Goal: Check status

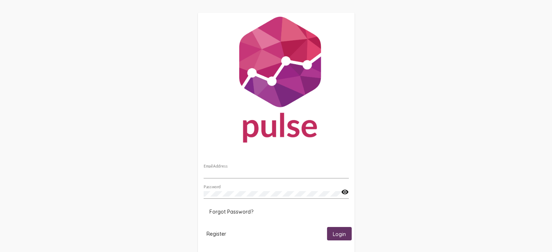
type input "[EMAIL_ADDRESS][DOMAIN_NAME]"
click at [337, 230] on button "Login" at bounding box center [339, 233] width 25 height 13
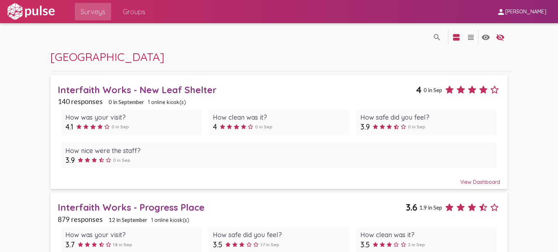
scroll to position [58, 0]
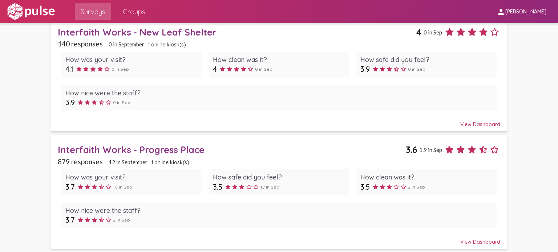
click at [155, 152] on div "Interfaith Works - Progress Place" at bounding box center [232, 149] width 348 height 11
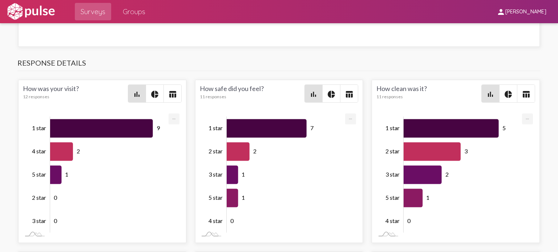
scroll to position [865, 0]
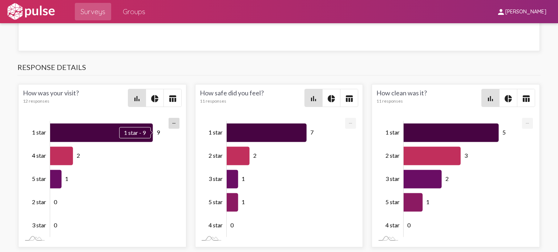
click at [92, 137] on icon "Series" at bounding box center [101, 133] width 103 height 19
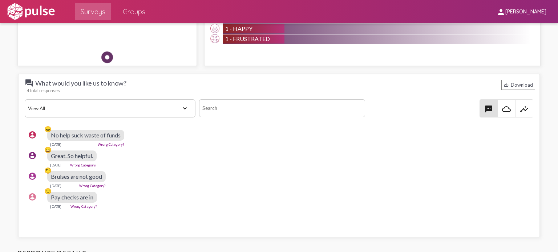
scroll to position [676, 0]
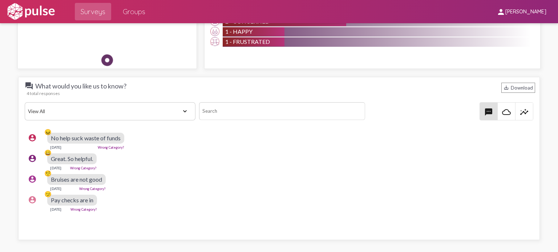
click at [174, 107] on select "View All Positive Neutral Negative Happy Meh Suggestions Angry Disgust Sadness …" at bounding box center [110, 111] width 170 height 18
click at [177, 141] on div "account_circle 😖 No help suck waste of funds Sep 16, 2025 Wrong Category?" at bounding box center [281, 141] width 512 height 23
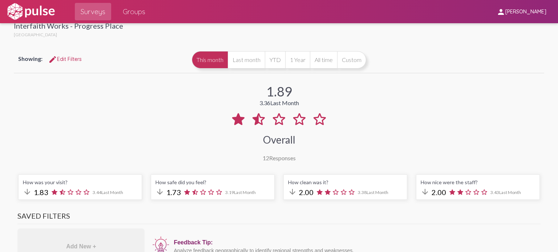
scroll to position [0, 0]
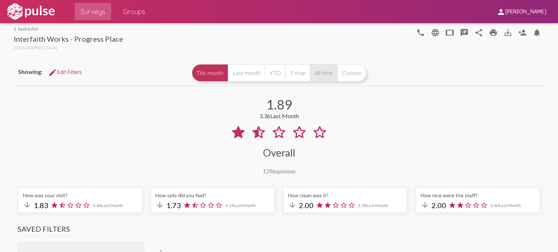
click at [313, 71] on button "All time" at bounding box center [323, 72] width 27 height 17
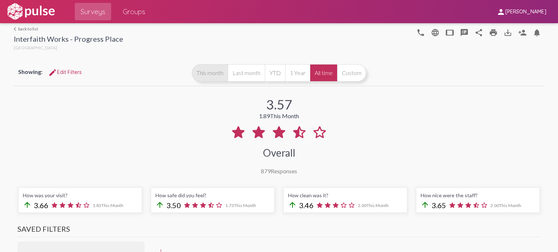
click at [215, 74] on button "This month" at bounding box center [210, 72] width 36 height 17
